Goal: Task Accomplishment & Management: Manage account settings

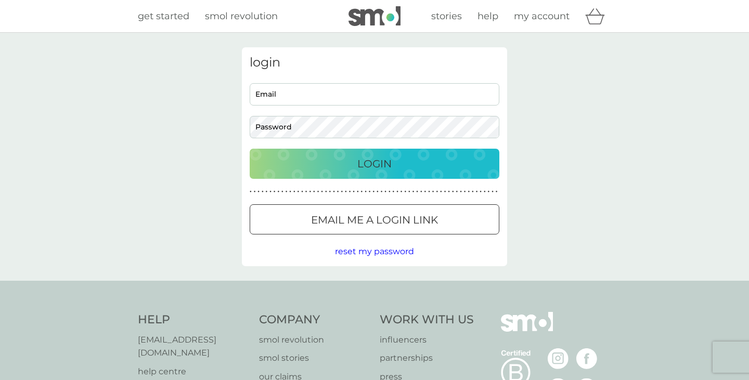
type input "[PERSON_NAME][EMAIL_ADDRESS][DOMAIN_NAME]"
click at [371, 162] on p "Login" at bounding box center [374, 164] width 34 height 17
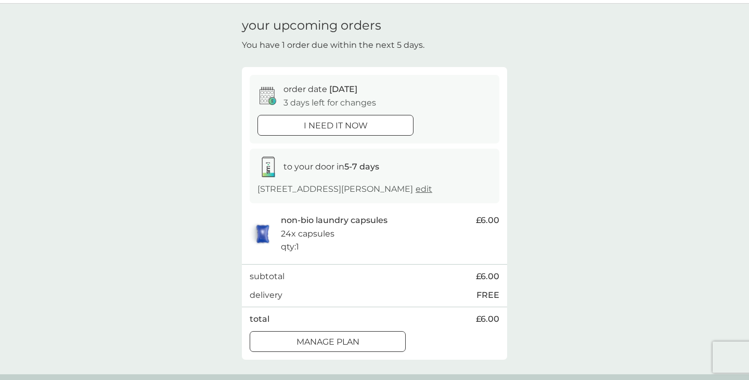
scroll to position [30, 0]
click at [344, 343] on div at bounding box center [327, 341] width 37 height 11
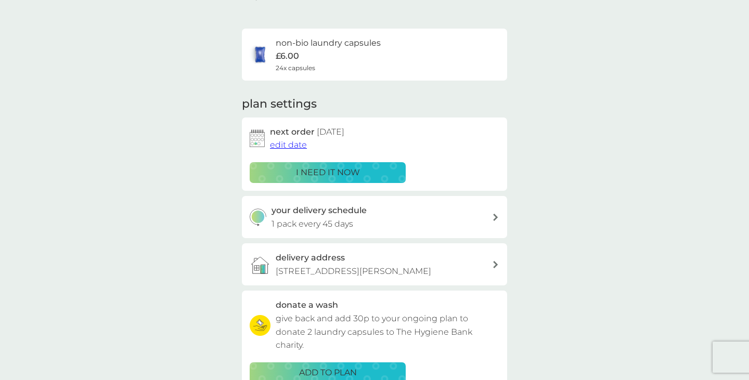
scroll to position [61, 0]
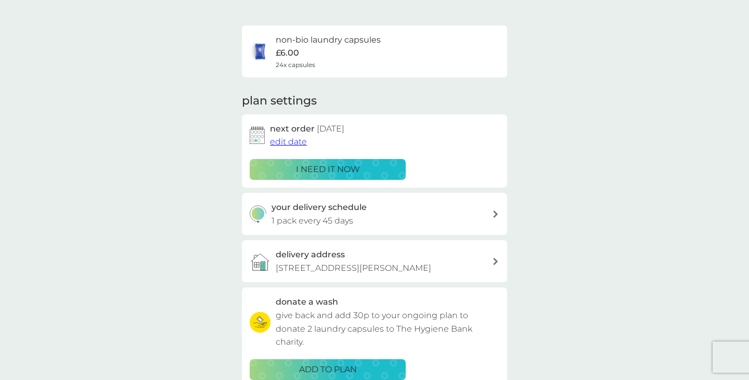
click at [292, 143] on span "edit date" at bounding box center [288, 142] width 37 height 10
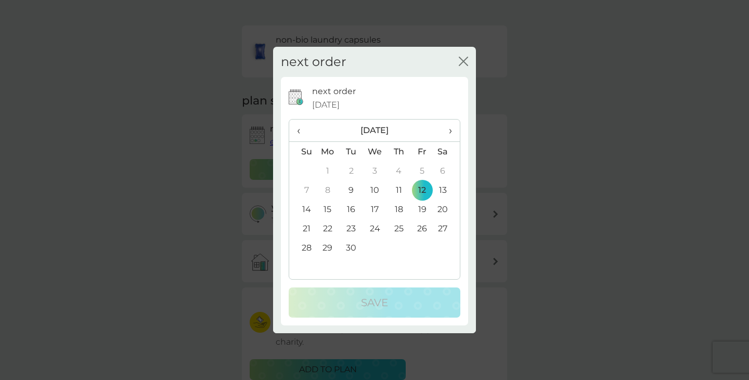
click at [353, 246] on td "30" at bounding box center [351, 247] width 23 height 19
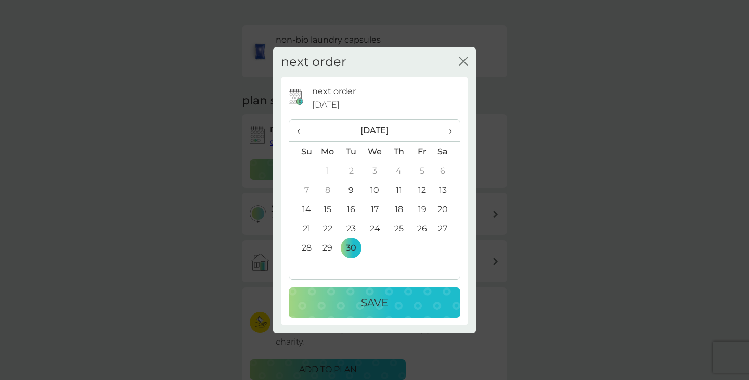
click at [371, 232] on td "24" at bounding box center [375, 228] width 24 height 19
click at [375, 302] on p "Save" at bounding box center [374, 302] width 27 height 17
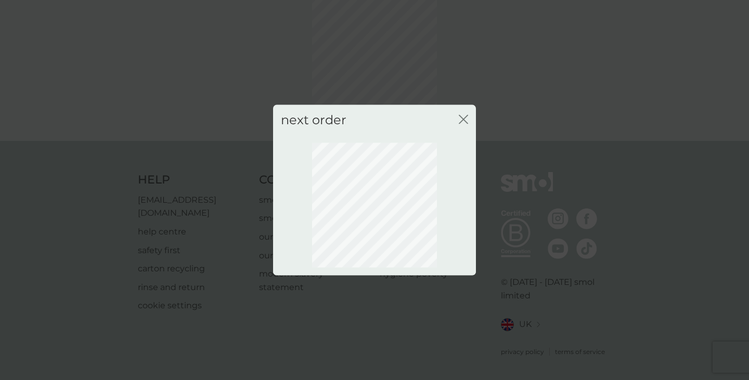
scroll to position [56, 0]
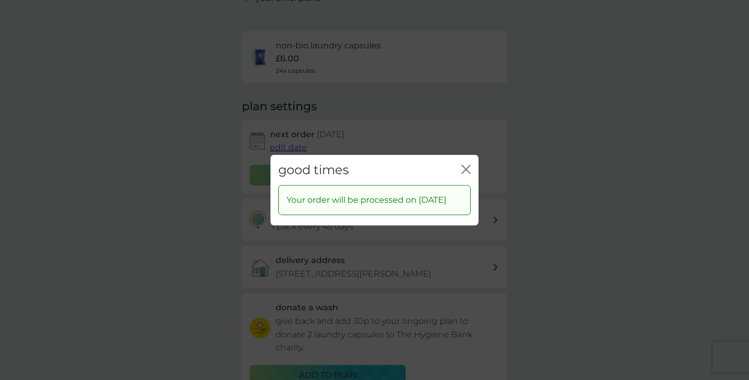
click at [468, 166] on icon "close" at bounding box center [465, 168] width 9 height 9
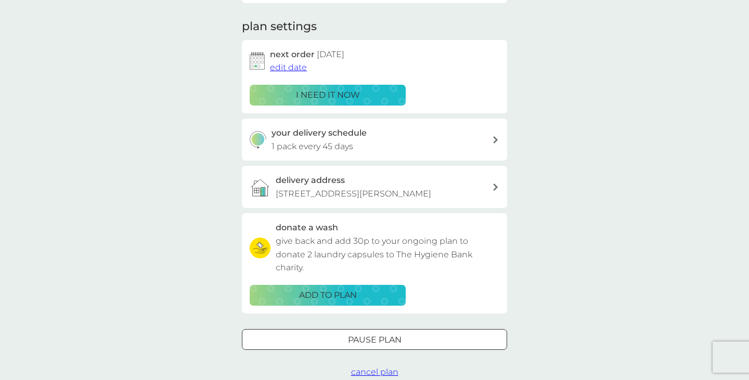
scroll to position [0, 0]
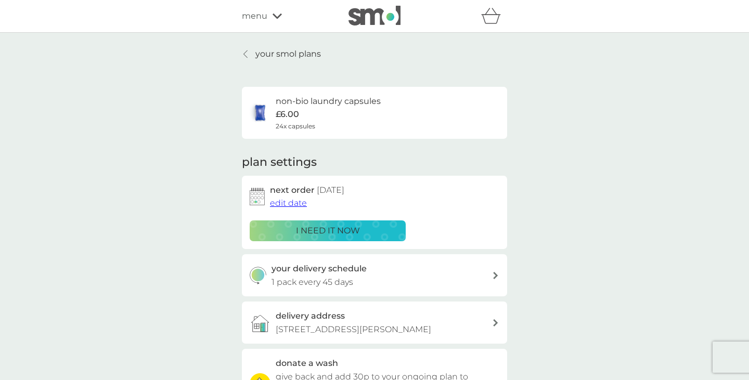
click at [272, 58] on p "your smol plans" at bounding box center [288, 54] width 66 height 14
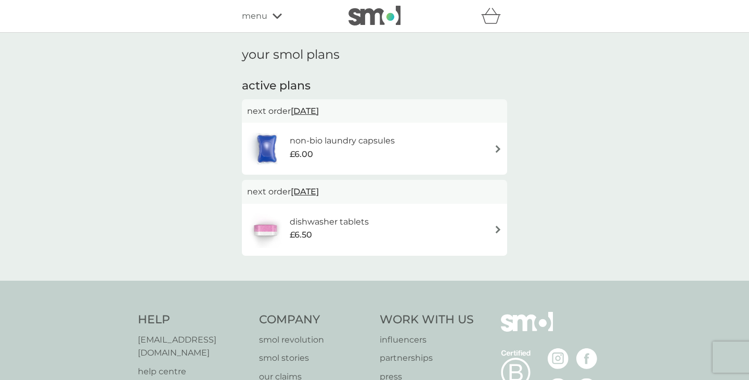
click at [319, 192] on span "10 Oct 2025" at bounding box center [305, 192] width 28 height 20
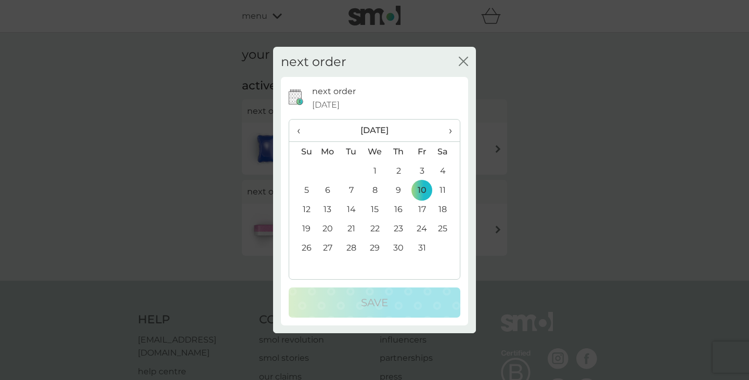
click at [374, 212] on td "15" at bounding box center [375, 209] width 24 height 19
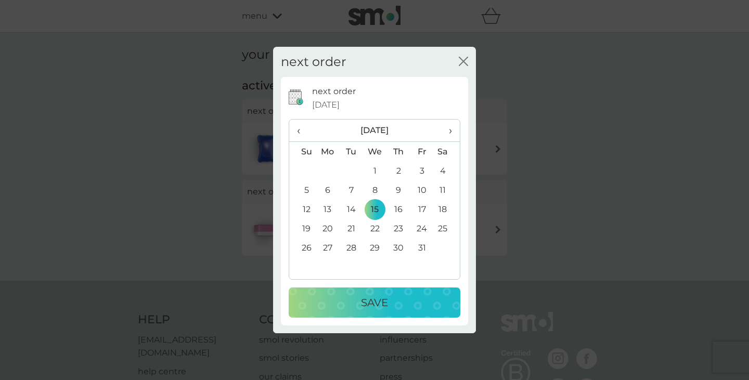
click at [374, 236] on td "22" at bounding box center [375, 228] width 24 height 19
click at [374, 306] on p "Save" at bounding box center [374, 302] width 27 height 17
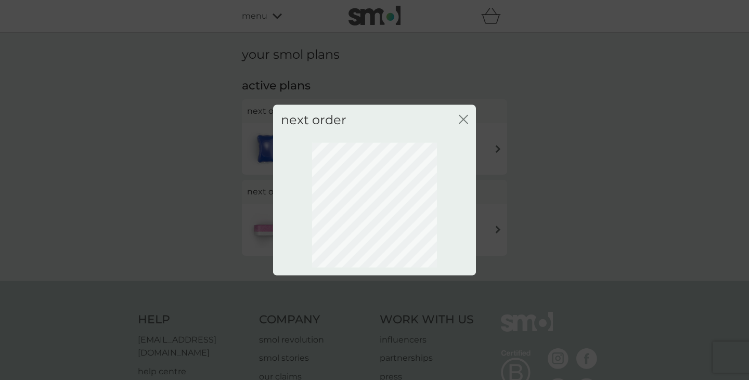
click at [466, 114] on icon "close" at bounding box center [463, 118] width 9 height 9
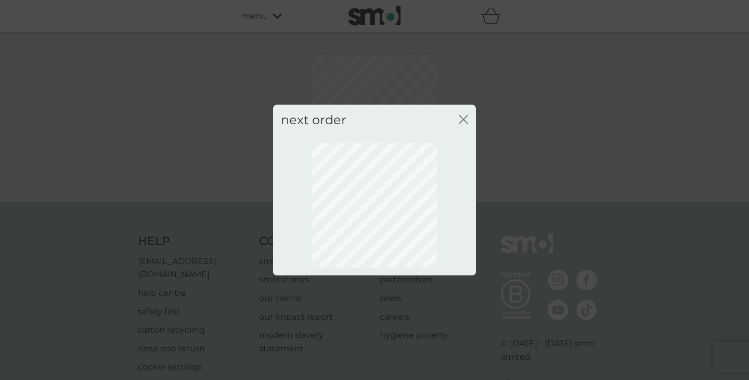
click at [461, 119] on icon "close" at bounding box center [463, 118] width 9 height 9
